Goal: Information Seeking & Learning: Learn about a topic

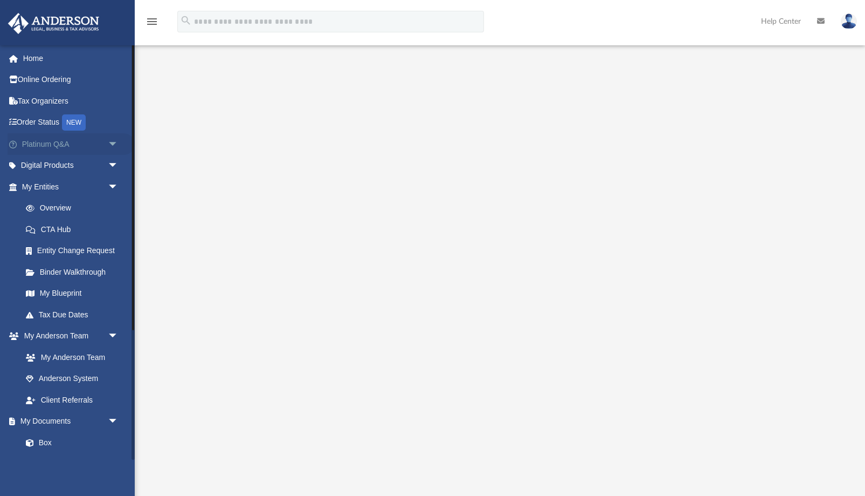
click at [38, 141] on link "Platinum Q&A arrow_drop_down" at bounding box center [71, 144] width 127 height 22
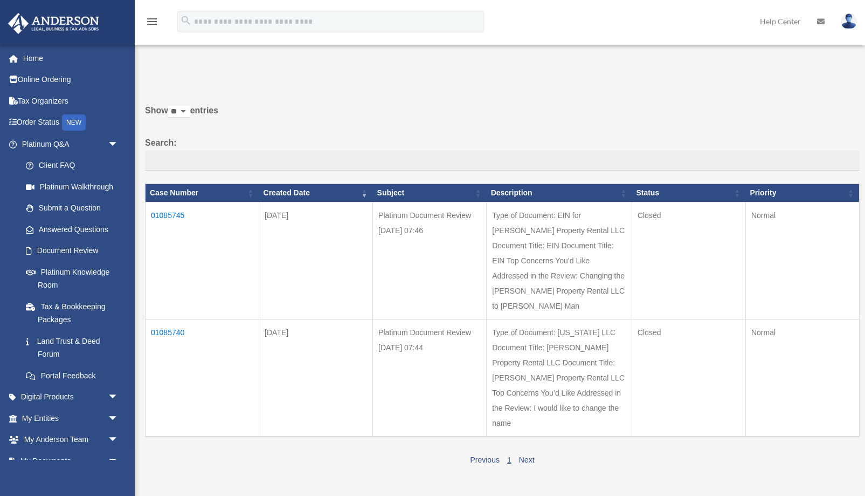
click at [160, 216] on td "01085745" at bounding box center [203, 260] width 114 height 117
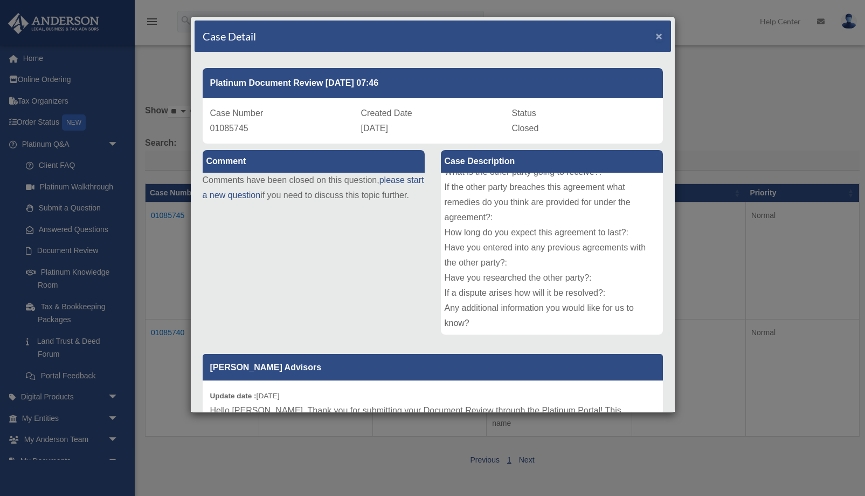
click at [661, 35] on span "×" at bounding box center [659, 36] width 7 height 12
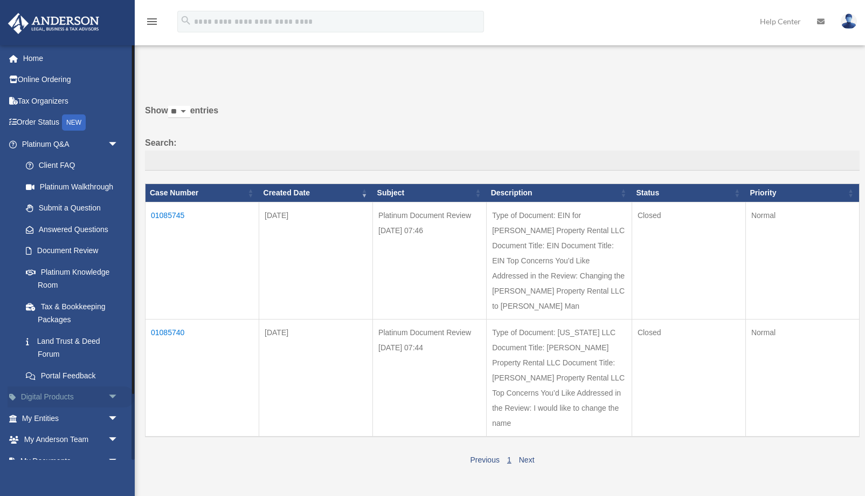
scroll to position [78, 0]
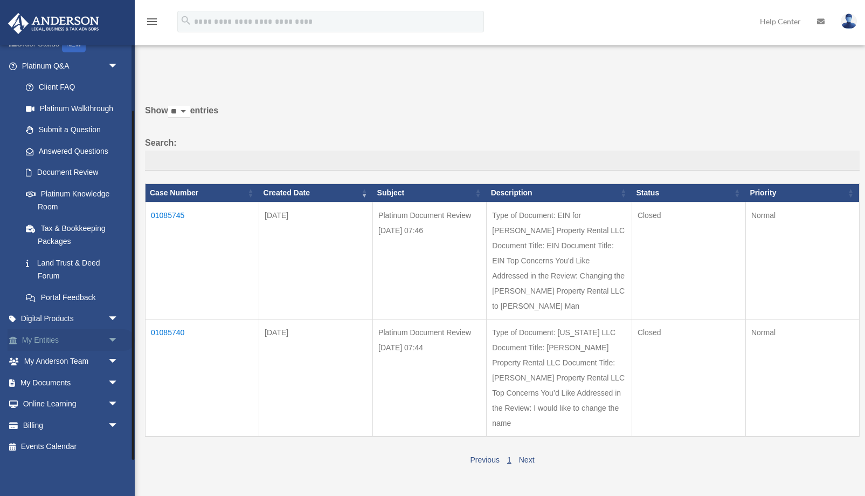
click at [77, 346] on link "My Entities arrow_drop_down" at bounding box center [71, 340] width 127 height 22
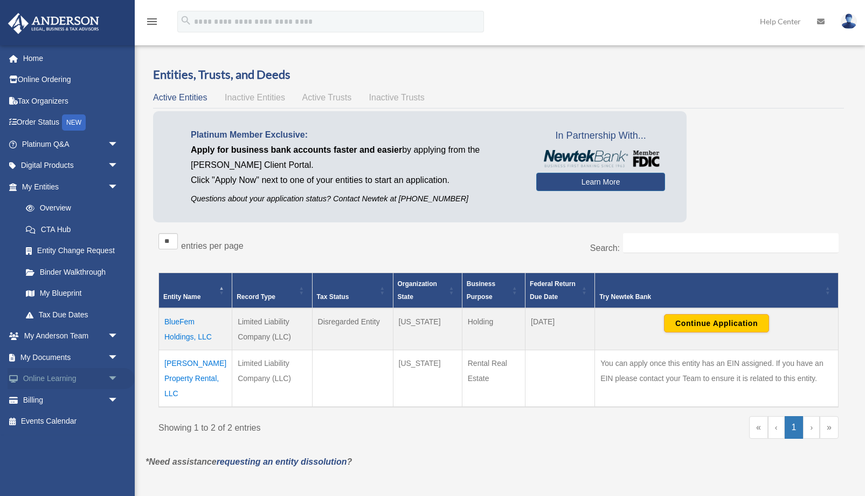
click at [76, 375] on link "Online Learning arrow_drop_down" at bounding box center [71, 379] width 127 height 22
